Goal: Check status: Check status

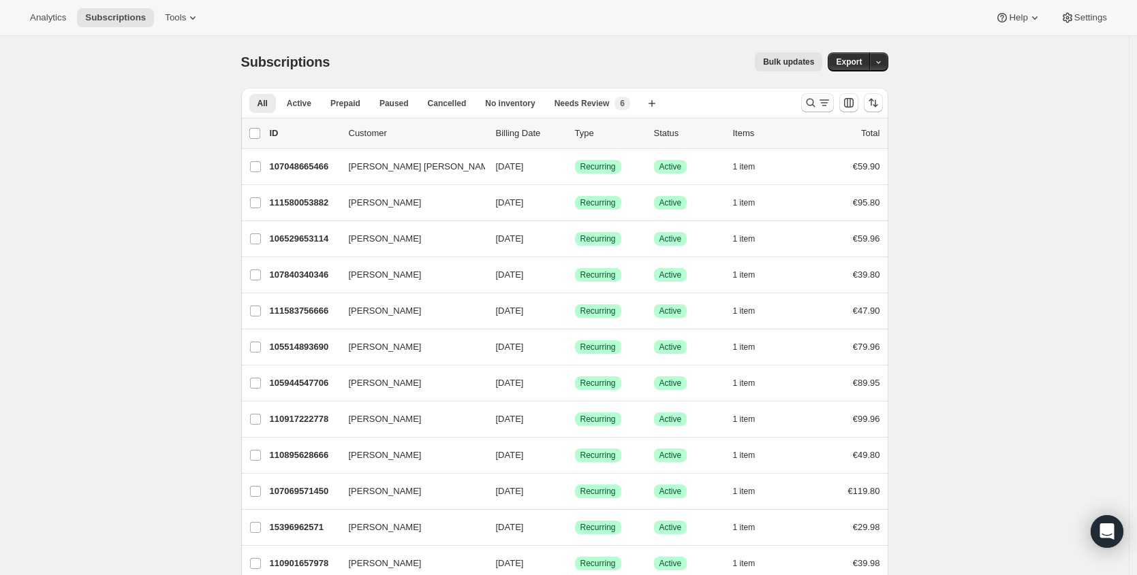
click at [812, 109] on icon "Search and filter results" at bounding box center [811, 103] width 14 height 14
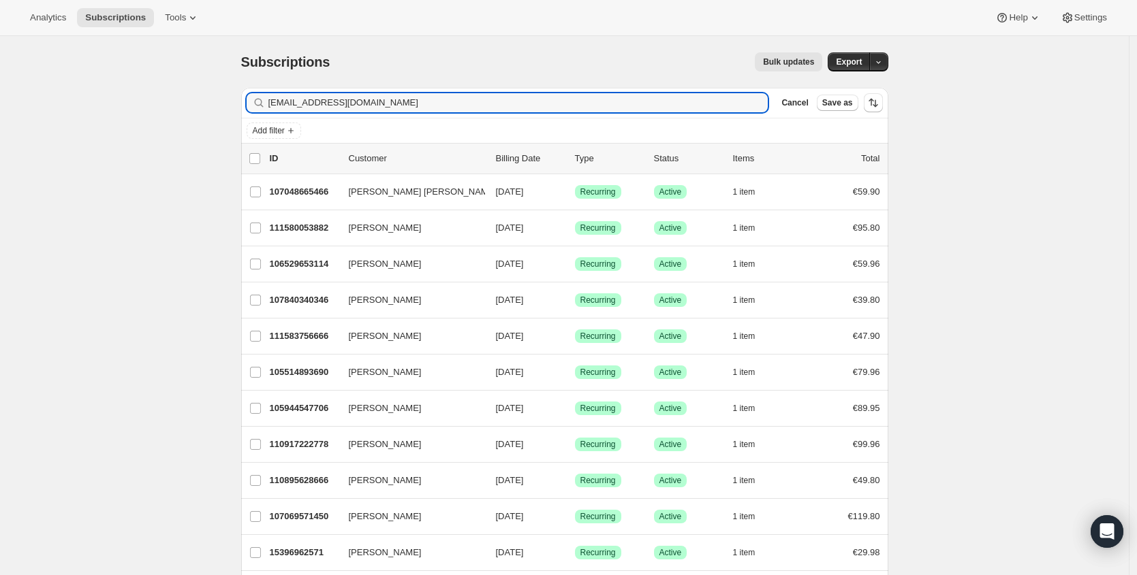
type input "[EMAIL_ADDRESS][DOMAIN_NAME]"
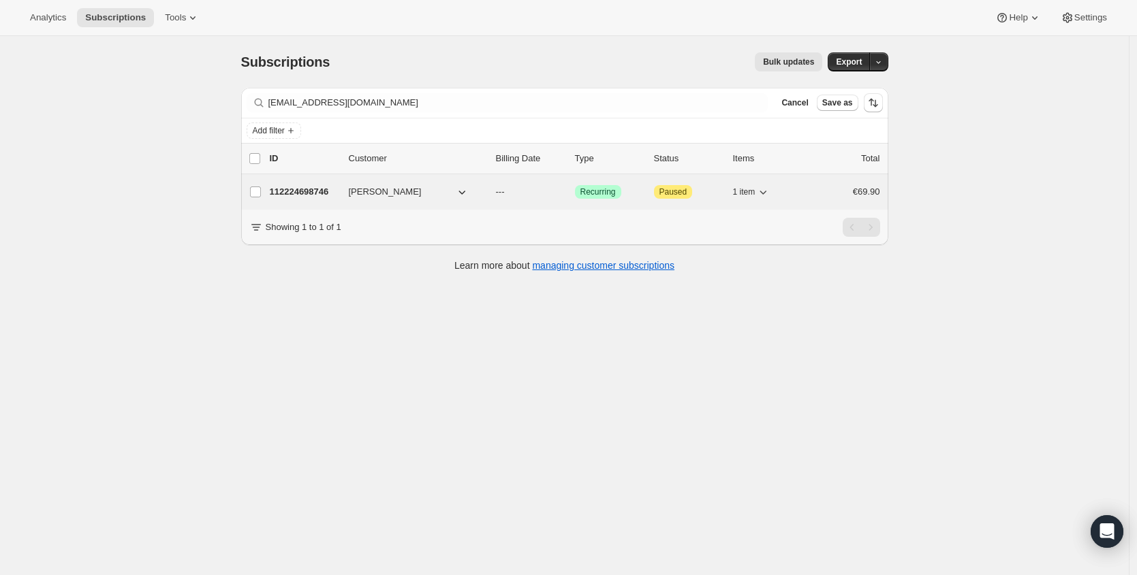
click at [324, 192] on p "112224698746" at bounding box center [304, 192] width 68 height 14
